Goal: Task Accomplishment & Management: Use online tool/utility

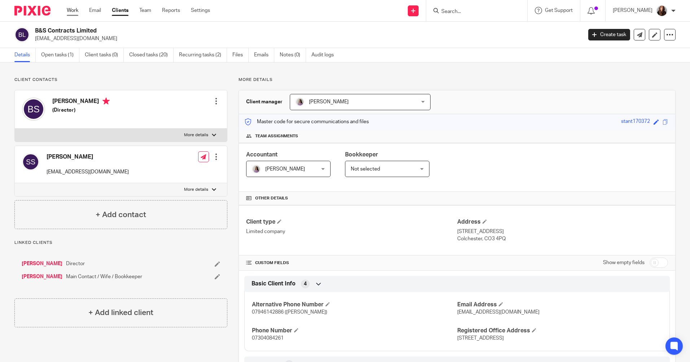
click at [75, 10] on link "Work" at bounding box center [73, 10] width 12 height 7
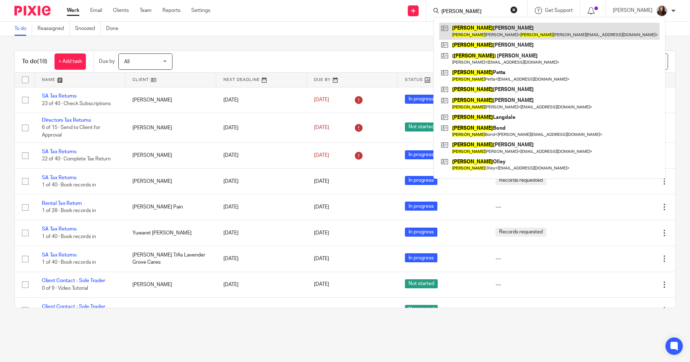
type input "andrew"
click at [482, 35] on link at bounding box center [549, 31] width 221 height 17
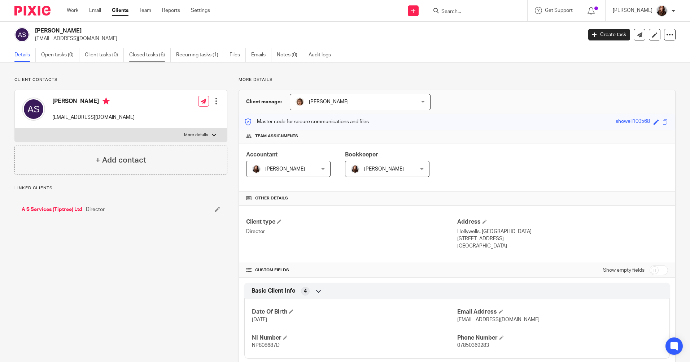
click at [145, 56] on link "Closed tasks (6)" at bounding box center [150, 55] width 42 height 14
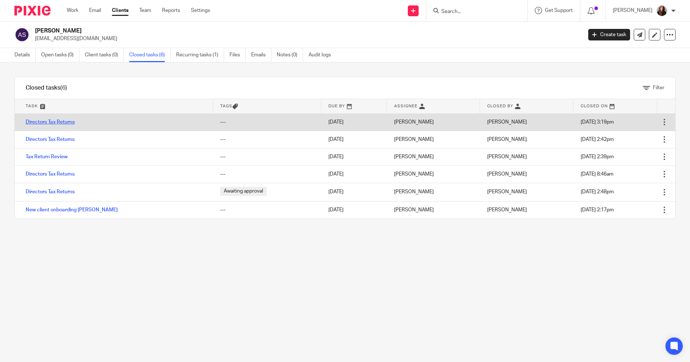
click at [68, 120] on link "Directors Tax Returns" at bounding box center [50, 121] width 49 height 5
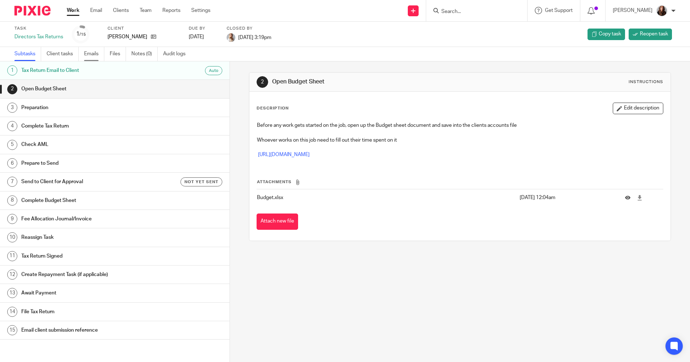
click at [97, 52] on link "Emails" at bounding box center [94, 54] width 20 height 14
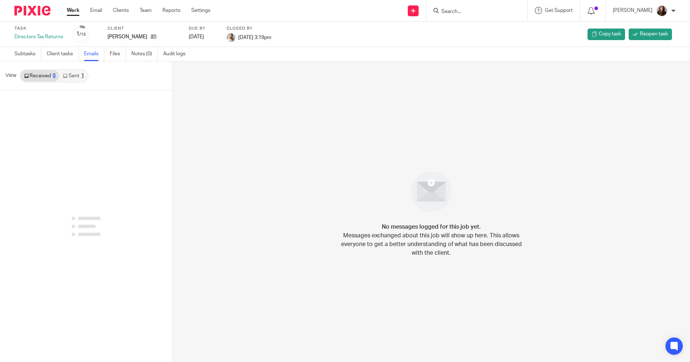
click at [78, 75] on link "Sent 1" at bounding box center [73, 76] width 28 height 12
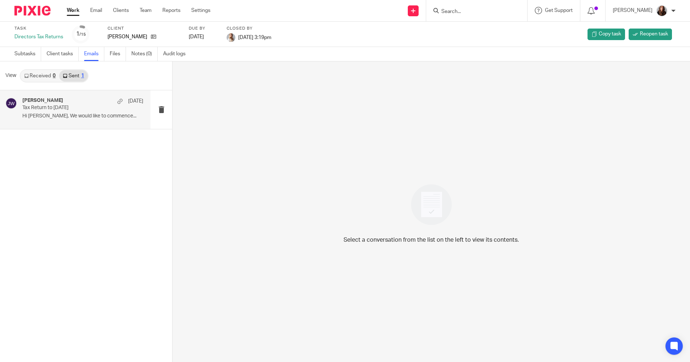
click at [50, 113] on p "Hi [PERSON_NAME], We would like to commence..." at bounding box center [82, 116] width 121 height 6
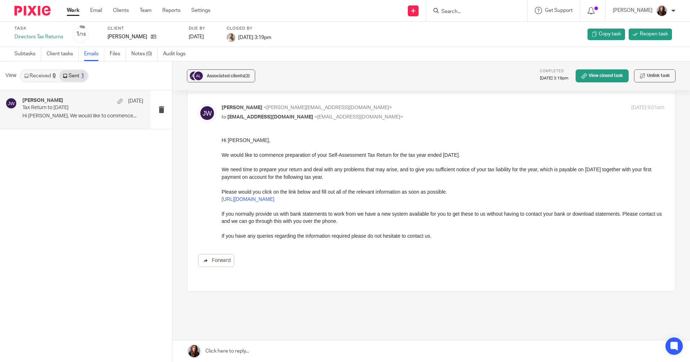
scroll to position [36, 0]
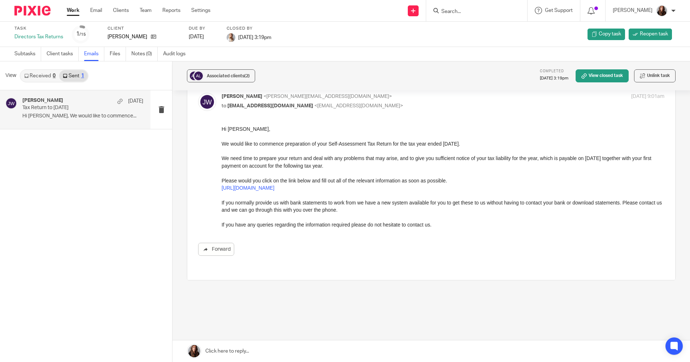
drag, startPoint x: 310, startPoint y: 187, endPoint x: 208, endPoint y: 188, distance: 102.9
click at [222, 188] on html "Hi [PERSON_NAME], We would like to commence preparation of your Self-Assessment…" at bounding box center [443, 176] width 443 height 103
drag, startPoint x: 208, startPoint y: 188, endPoint x: 281, endPoint y: 187, distance: 73.7
